Goal: Submit feedback/report problem: Submit feedback/report problem

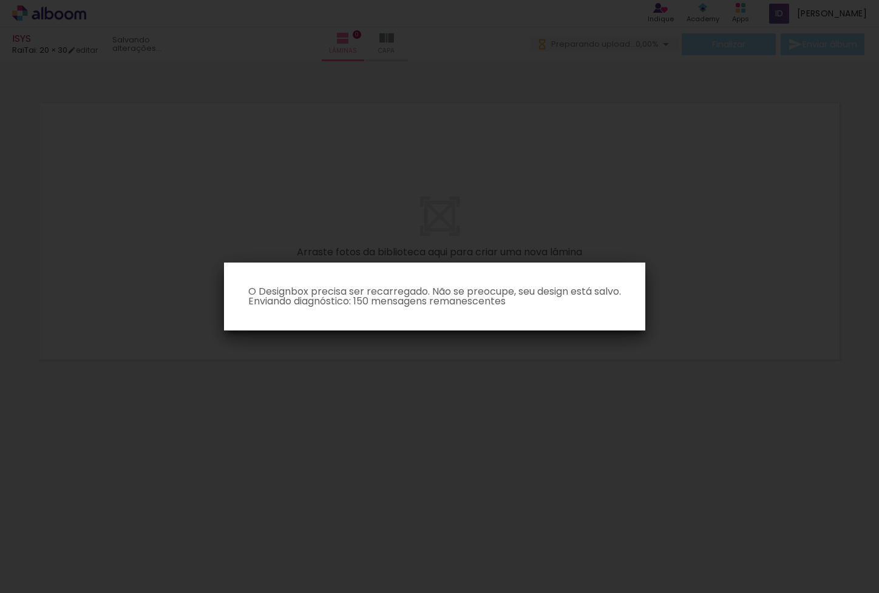
click at [594, 314] on paper-dialog "O Designbox precisa ser recarregado. Não se preocupe, seu design está salvo. En…" at bounding box center [434, 297] width 421 height 68
click at [377, 331] on iron-overlay-backdrop at bounding box center [439, 296] width 879 height 593
click at [383, 262] on iron-overlay-backdrop at bounding box center [439, 296] width 879 height 593
